Goal: Find contact information: Obtain details needed to contact an individual or organization

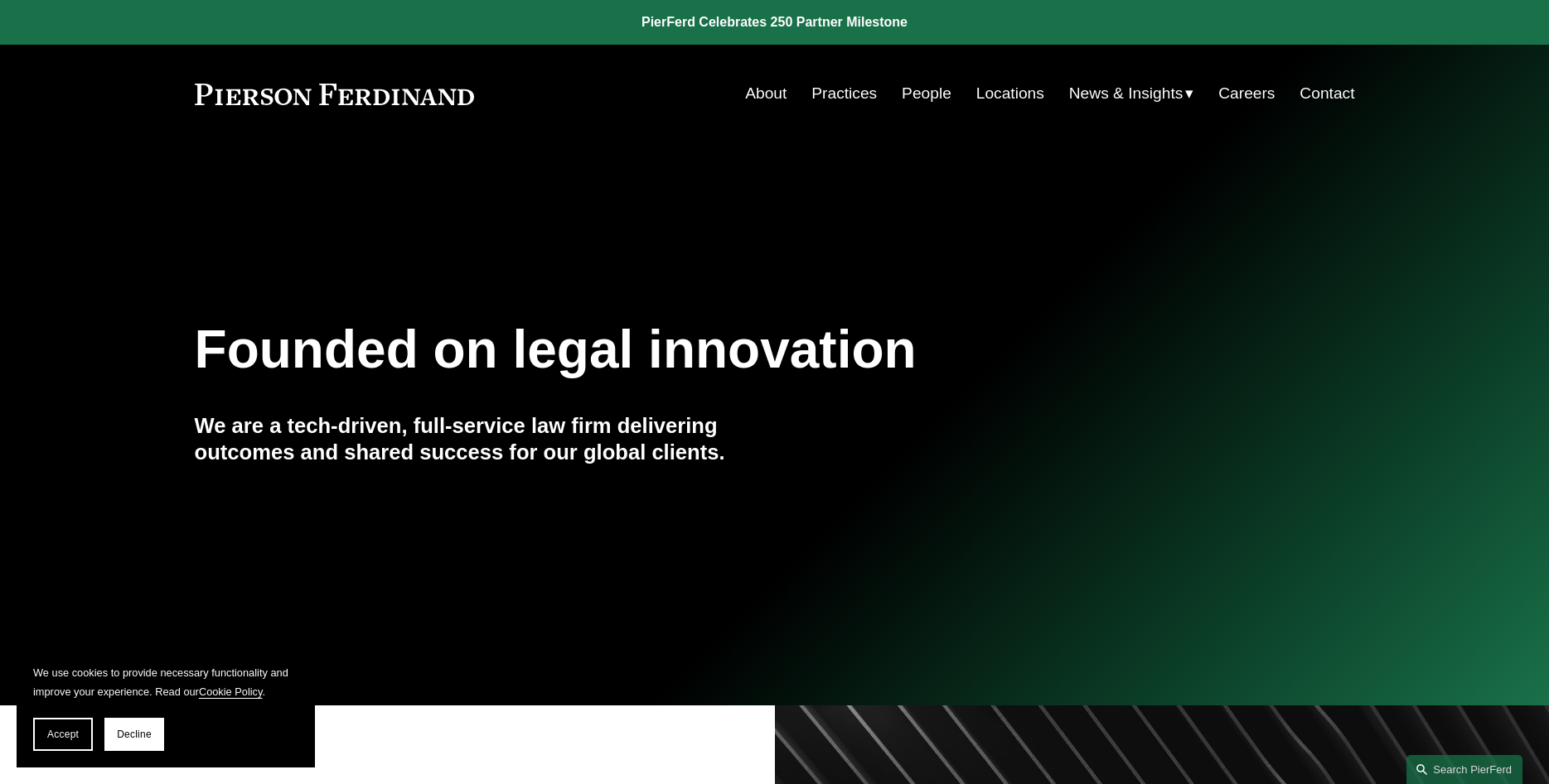
click at [1331, 93] on link "Contact" at bounding box center [1326, 93] width 55 height 31
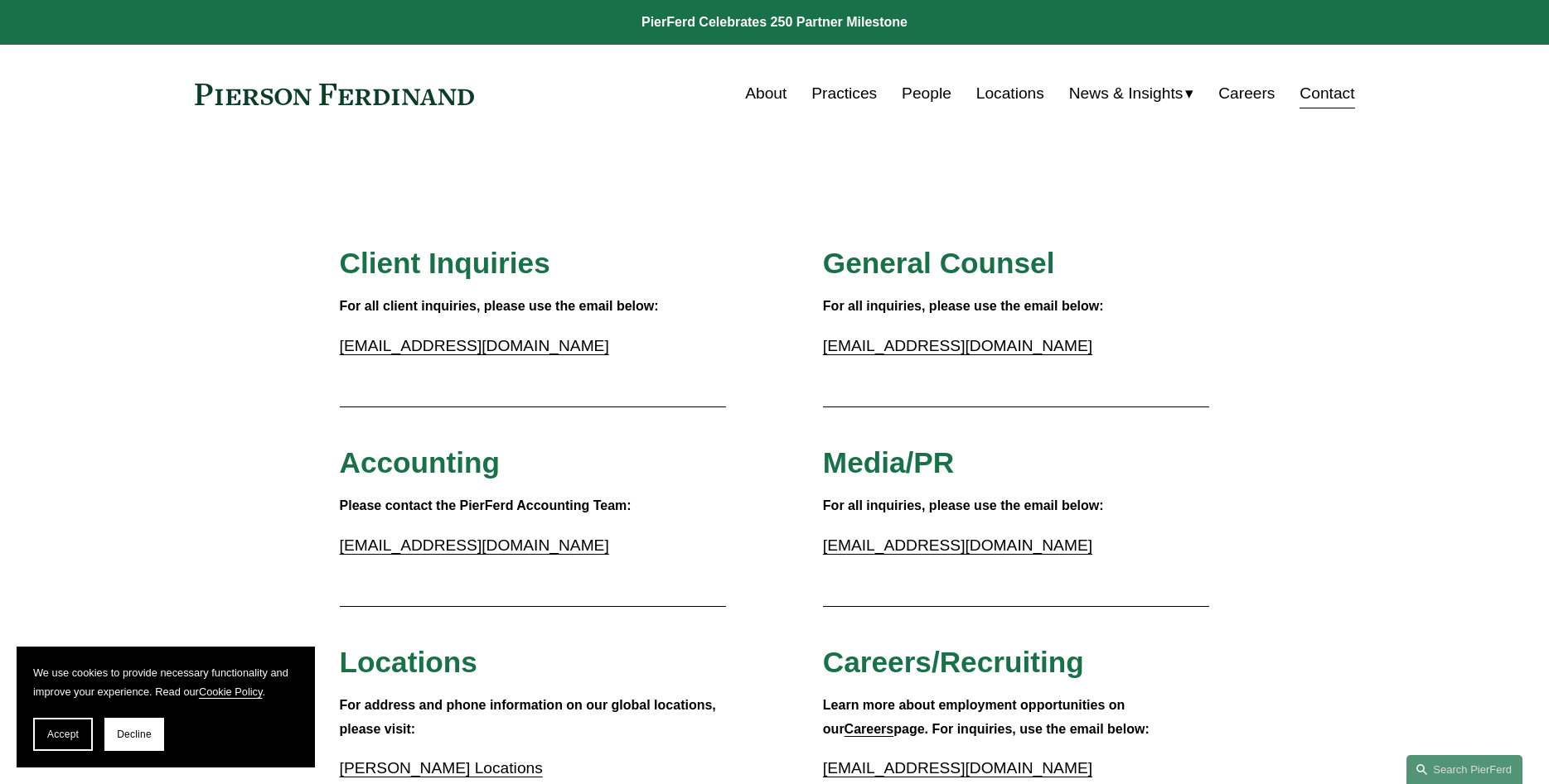
click at [927, 95] on link "People" at bounding box center [926, 93] width 49 height 31
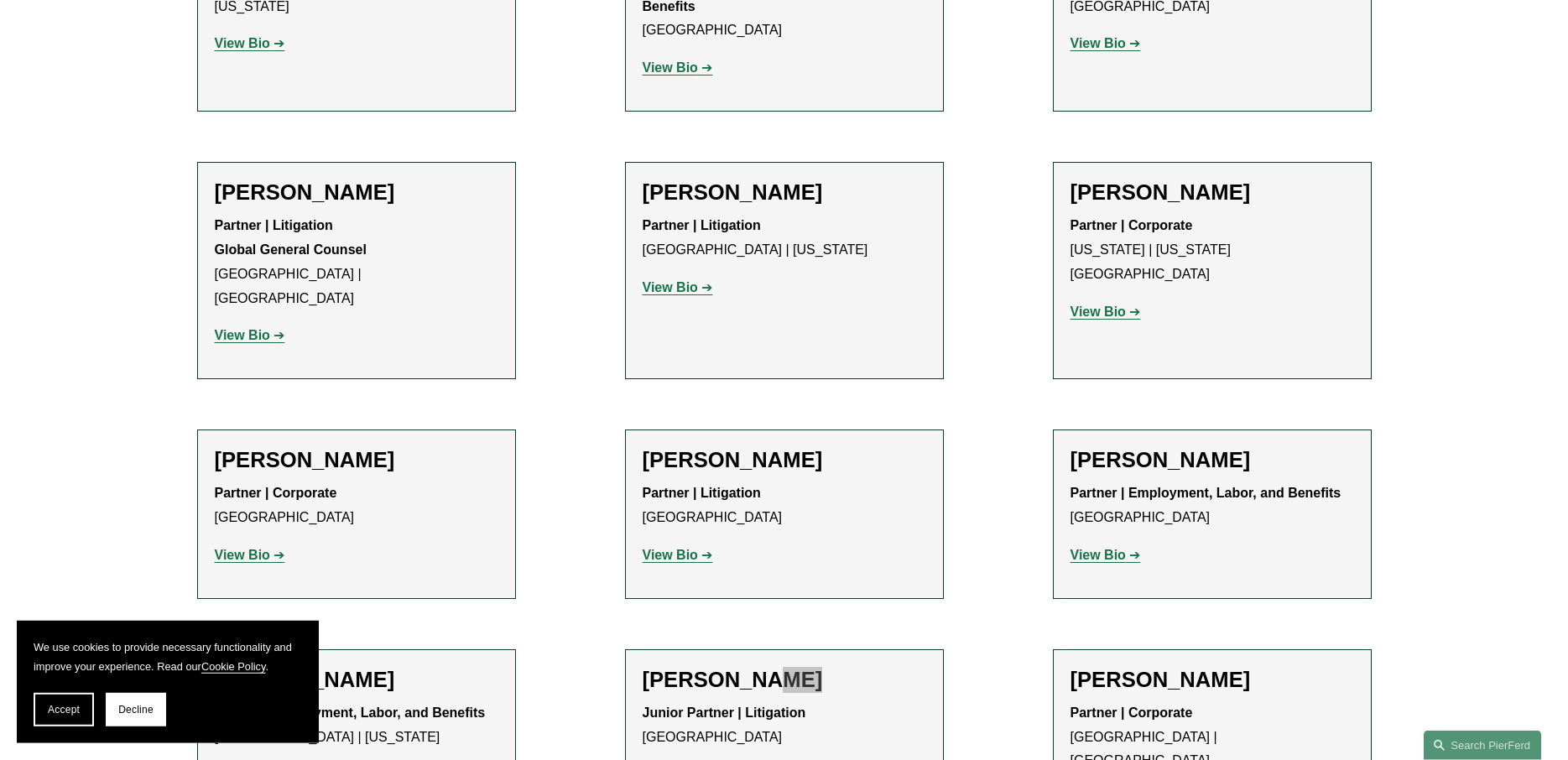
scroll to position [19369, 0]
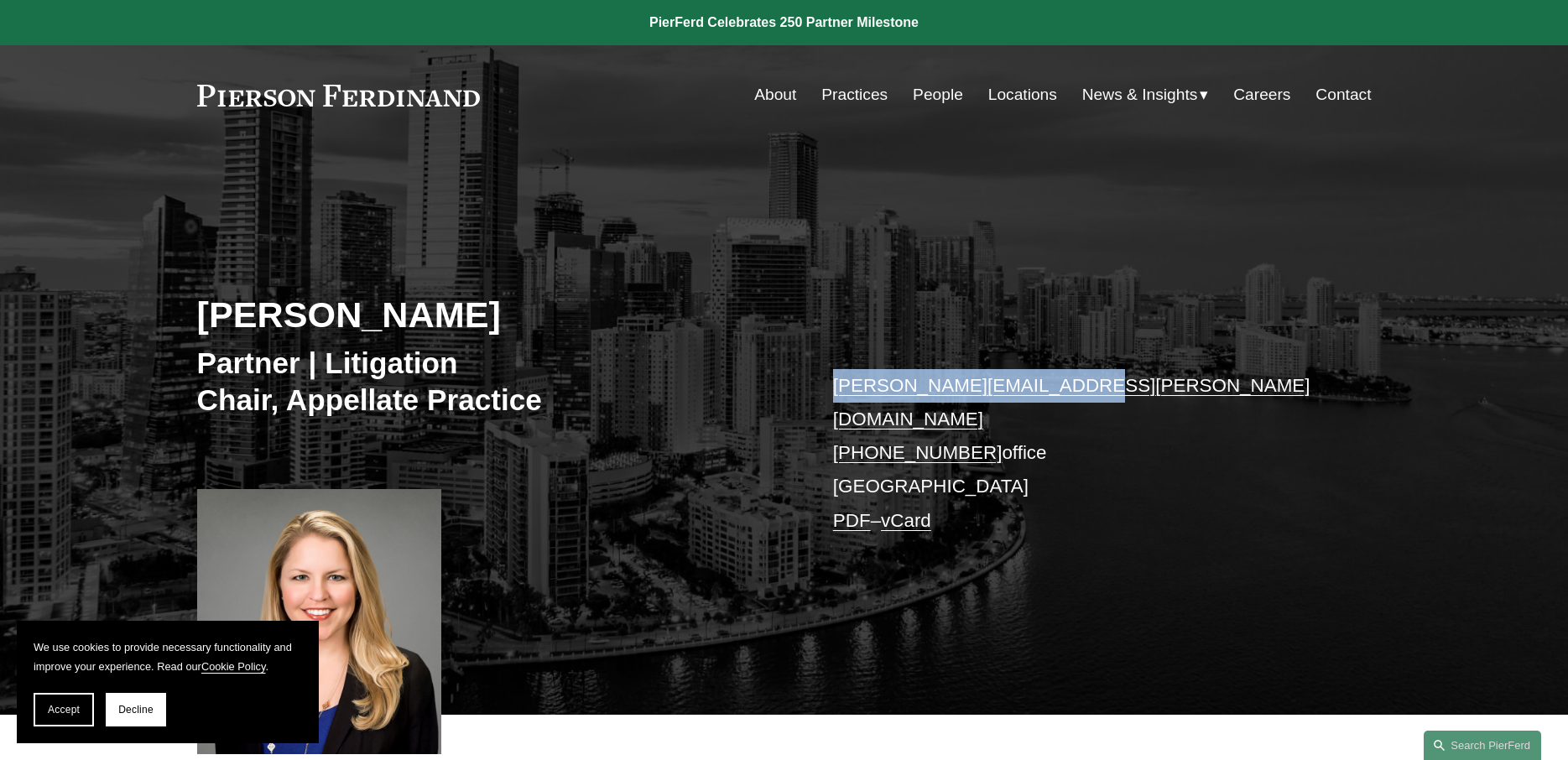
drag, startPoint x: 1071, startPoint y: 389, endPoint x: 818, endPoint y: 387, distance: 253.0
click at [818, 387] on div "Susan V. Warner Partner | Litigation Chair, Appellate Practice susan.warner@pie…" at bounding box center [784, 453] width 1568 height 522
copy link "susan.warner@pierferd.com"
click at [1010, 99] on link "Locations" at bounding box center [1022, 95] width 68 height 32
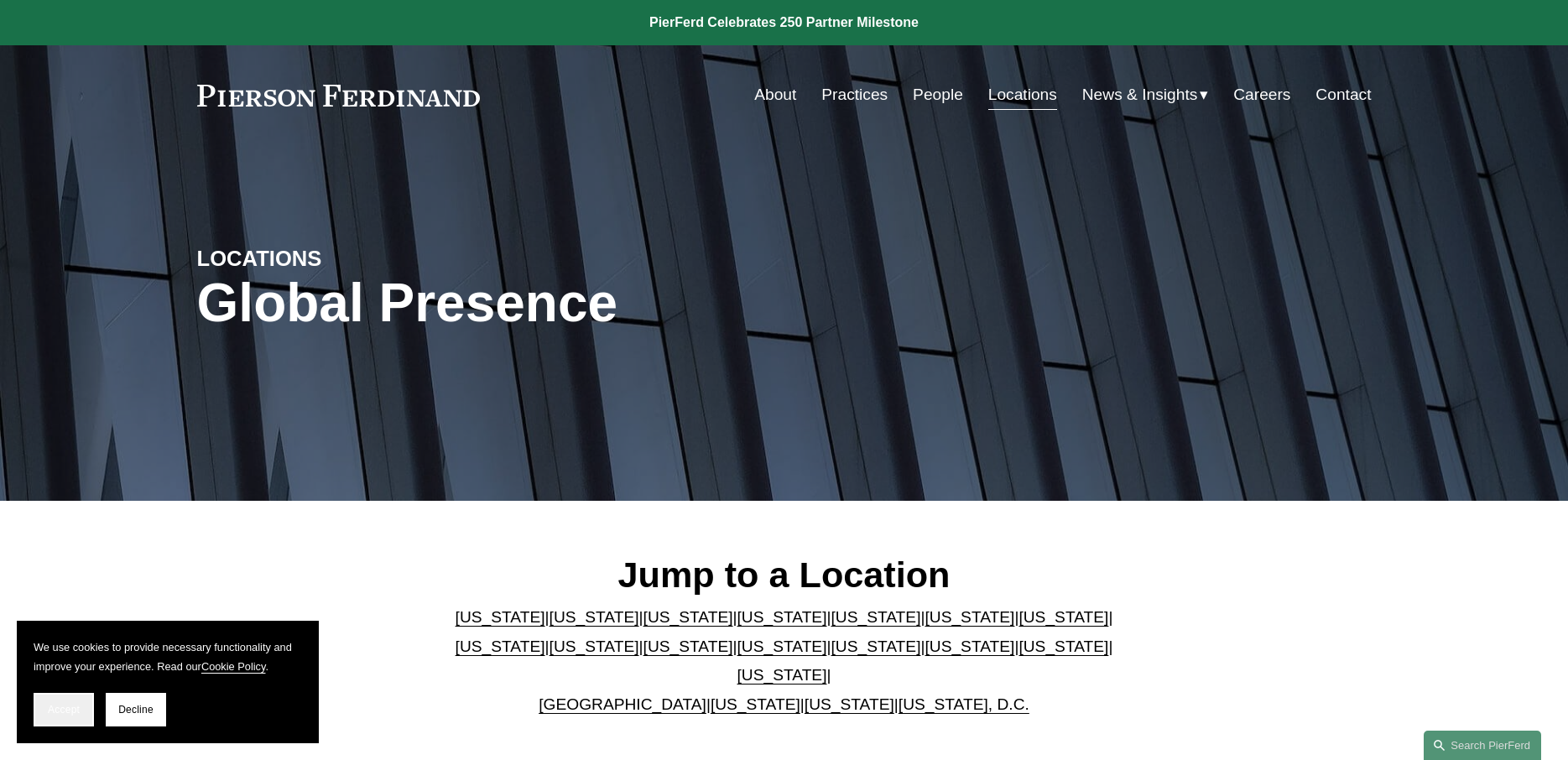
click at [53, 699] on button "Accept" at bounding box center [63, 710] width 60 height 33
